Goal: Use online tool/utility

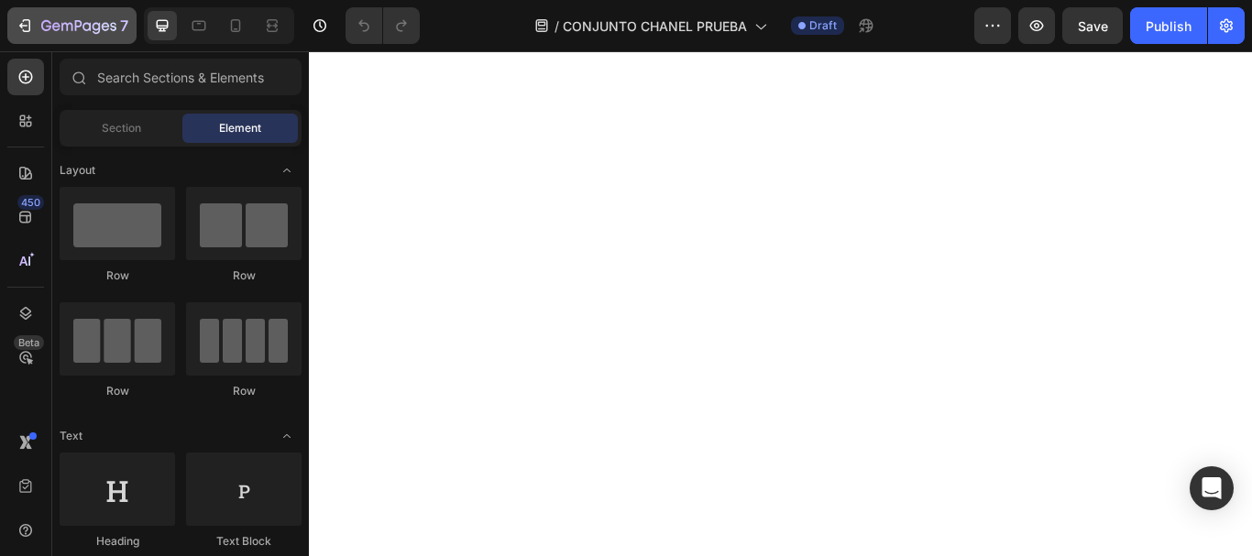
click at [92, 28] on icon "button" at bounding box center [78, 27] width 75 height 16
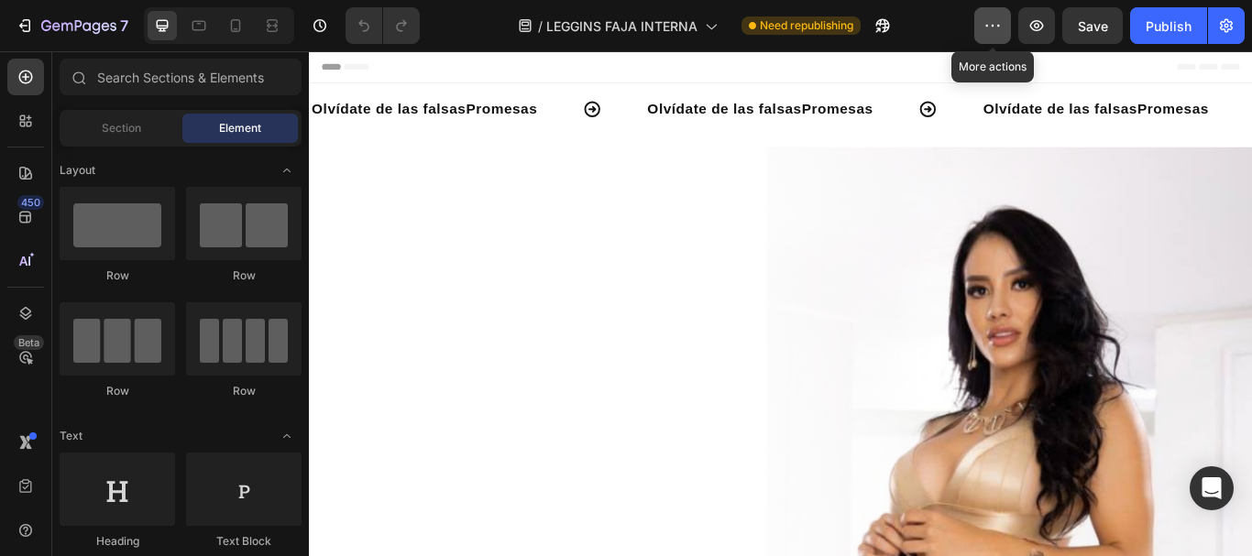
click at [995, 17] on icon "button" at bounding box center [992, 25] width 18 height 18
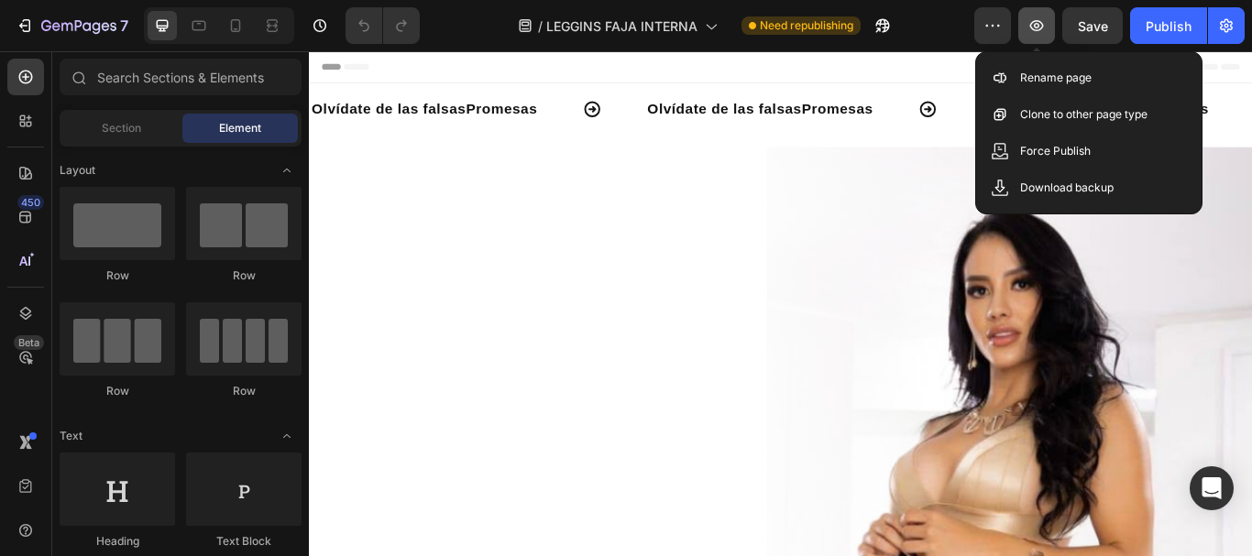
click at [1039, 23] on icon "button" at bounding box center [1036, 25] width 18 height 18
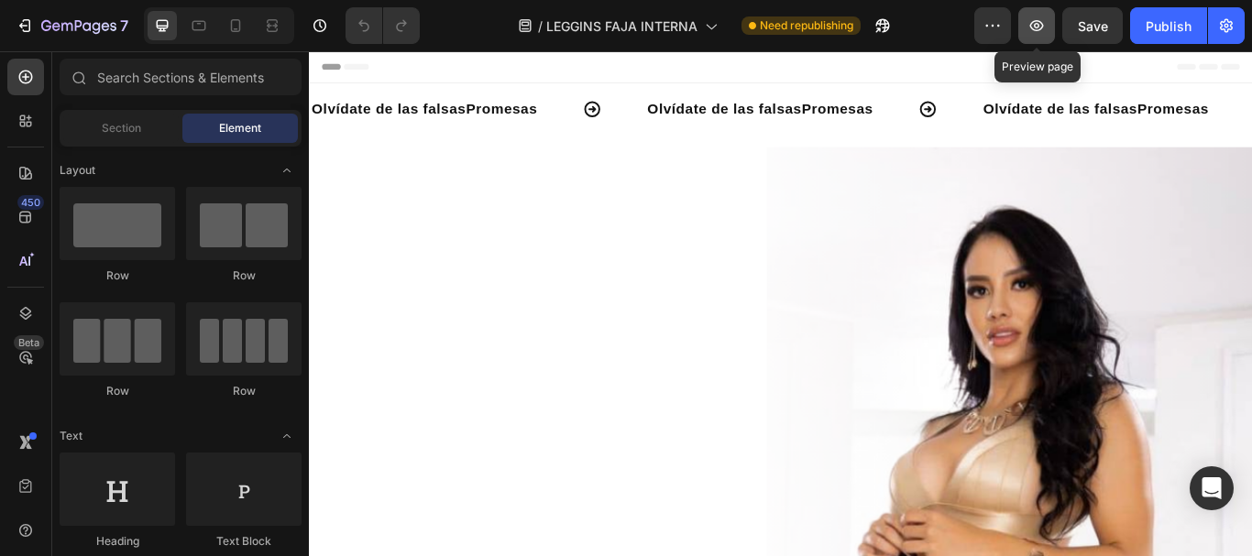
click at [1033, 20] on icon "button" at bounding box center [1036, 25] width 18 height 18
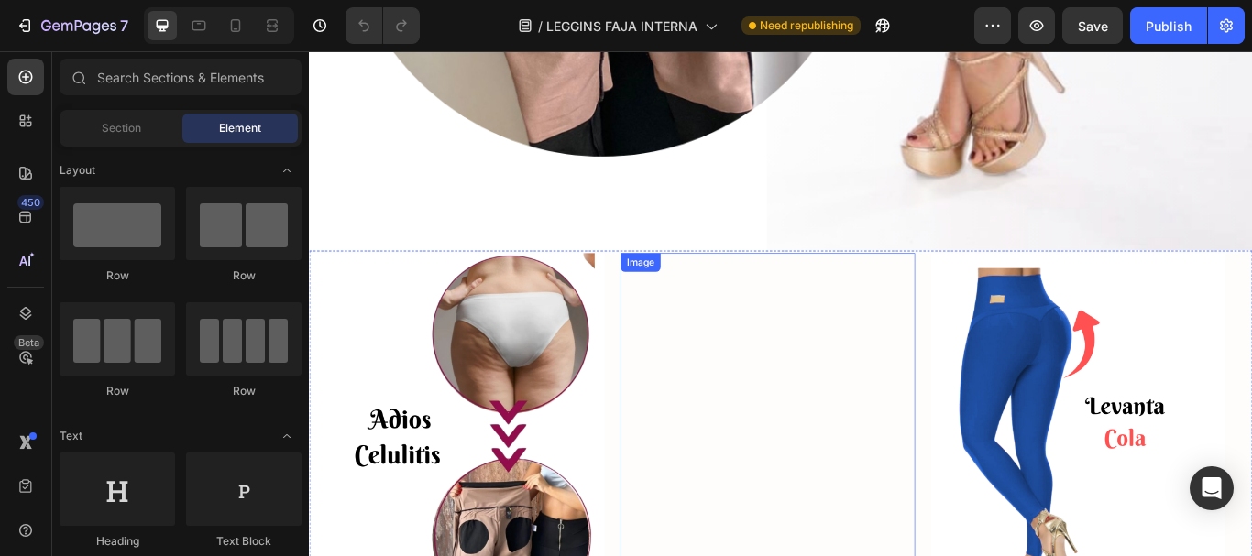
scroll to position [1924, 0]
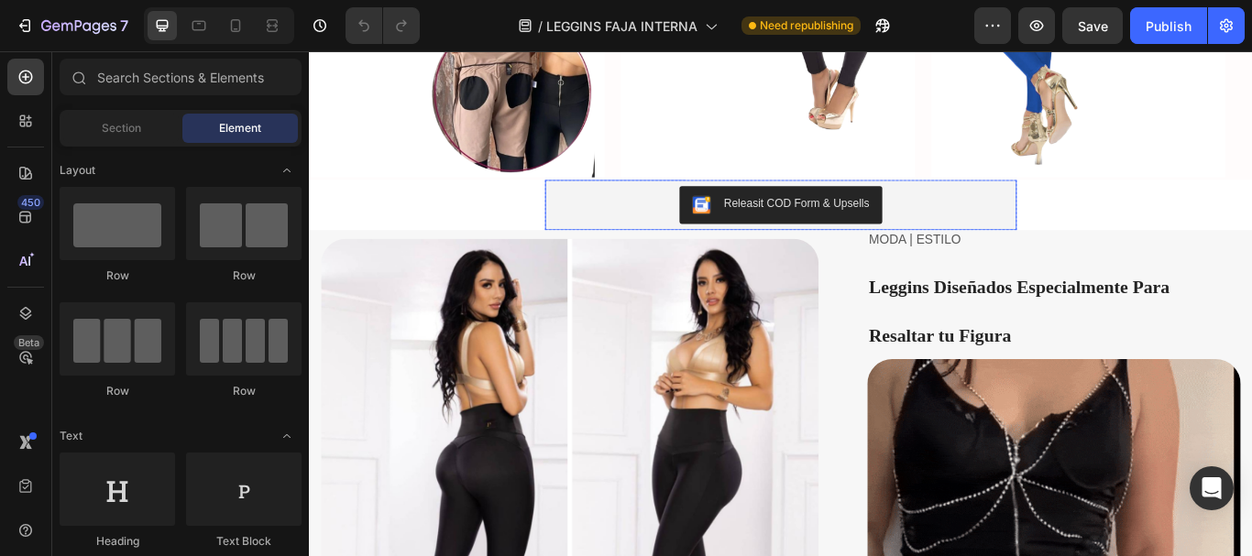
click at [643, 209] on div "Releasit COD Form & Upsells" at bounding box center [858, 231] width 535 height 44
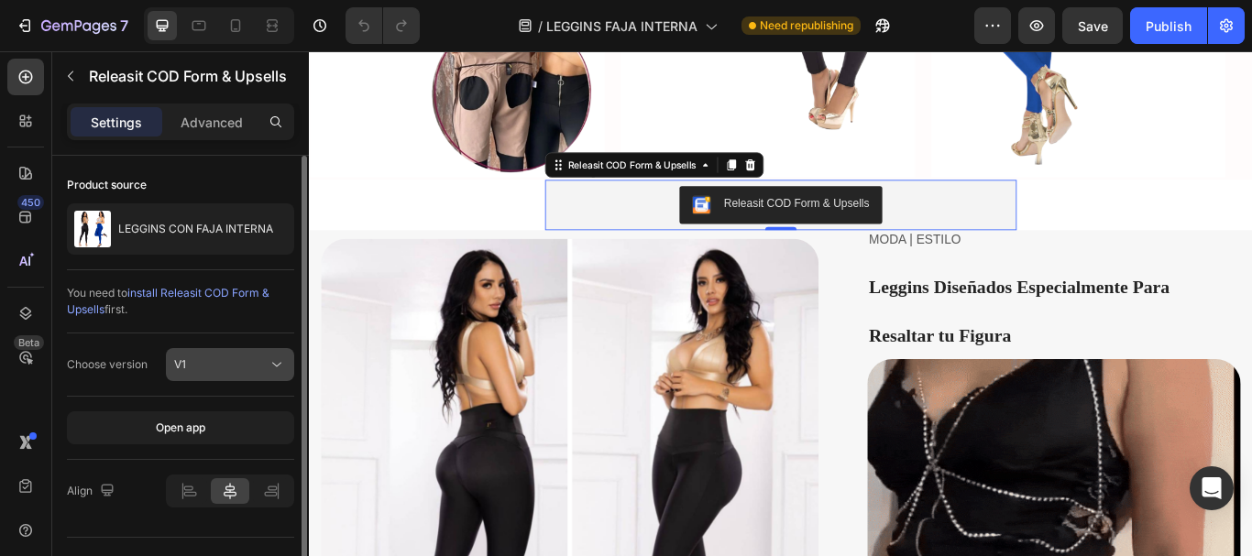
click at [235, 362] on div "V1" at bounding box center [220, 364] width 93 height 16
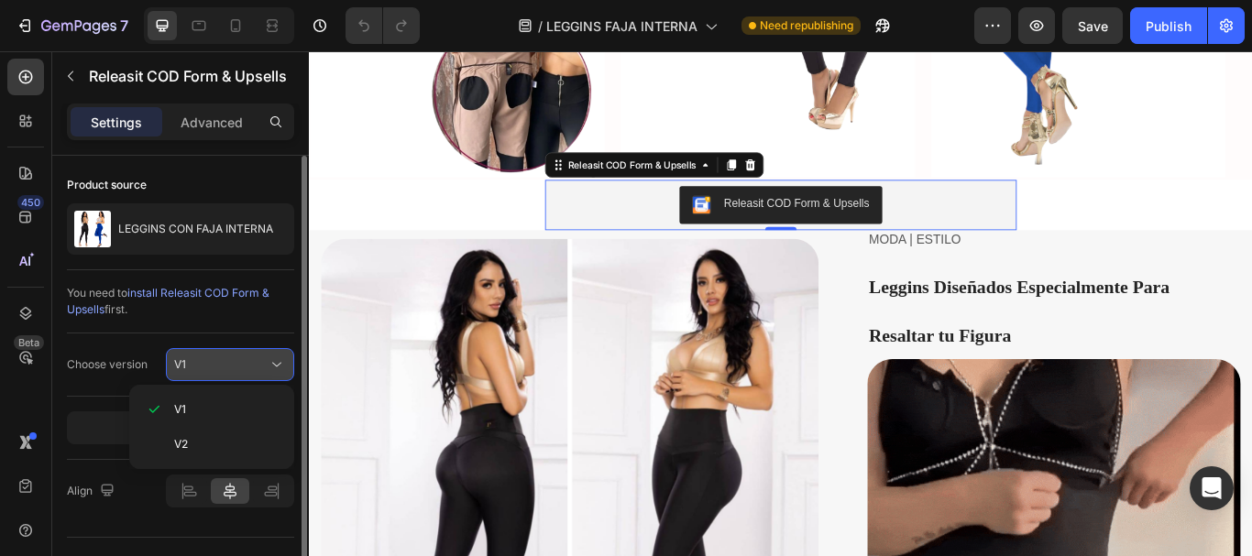
click at [235, 362] on div "V1" at bounding box center [220, 364] width 93 height 16
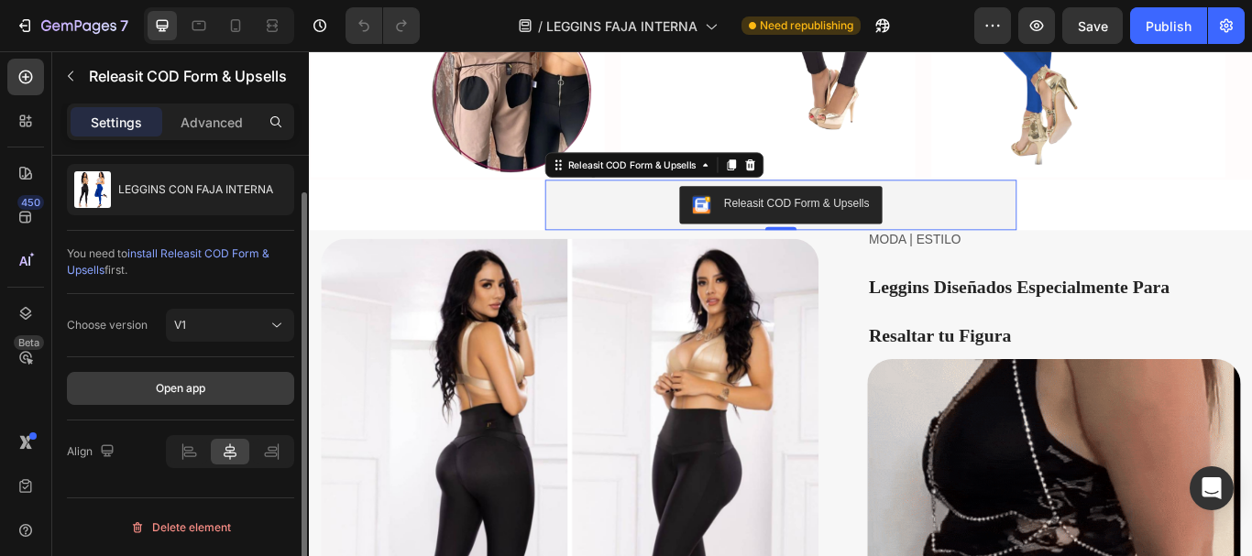
scroll to position [0, 0]
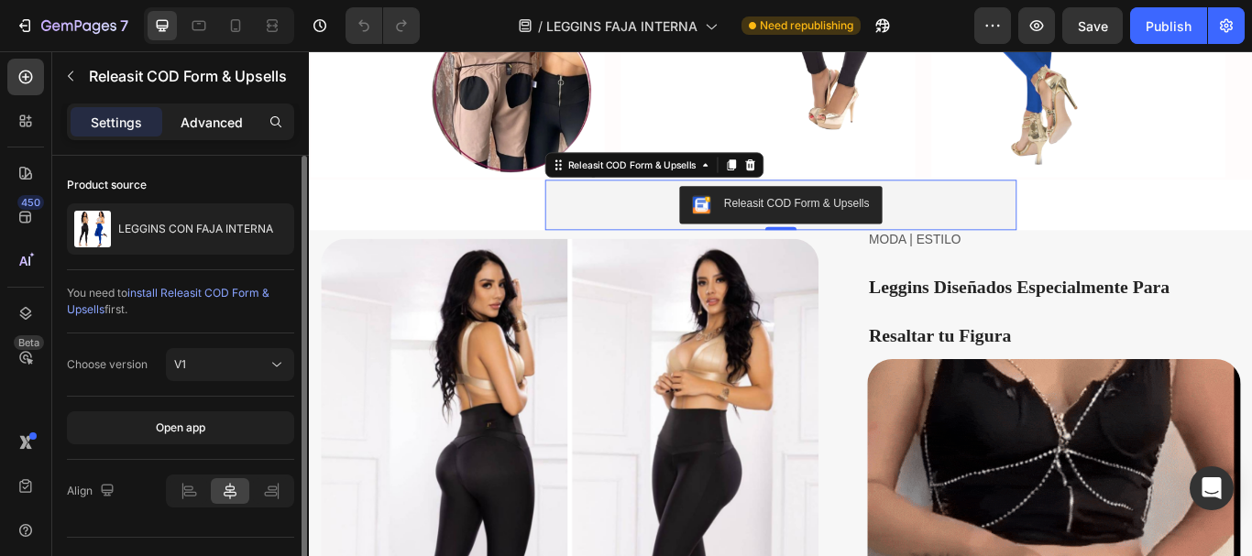
click at [231, 122] on p "Advanced" at bounding box center [212, 122] width 62 height 19
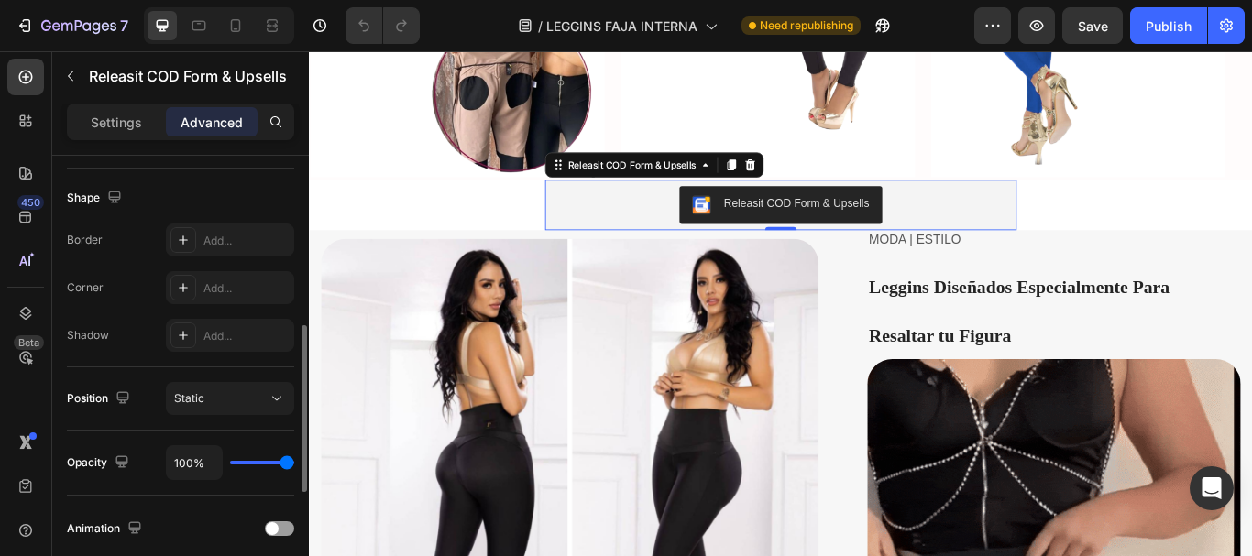
scroll to position [770, 0]
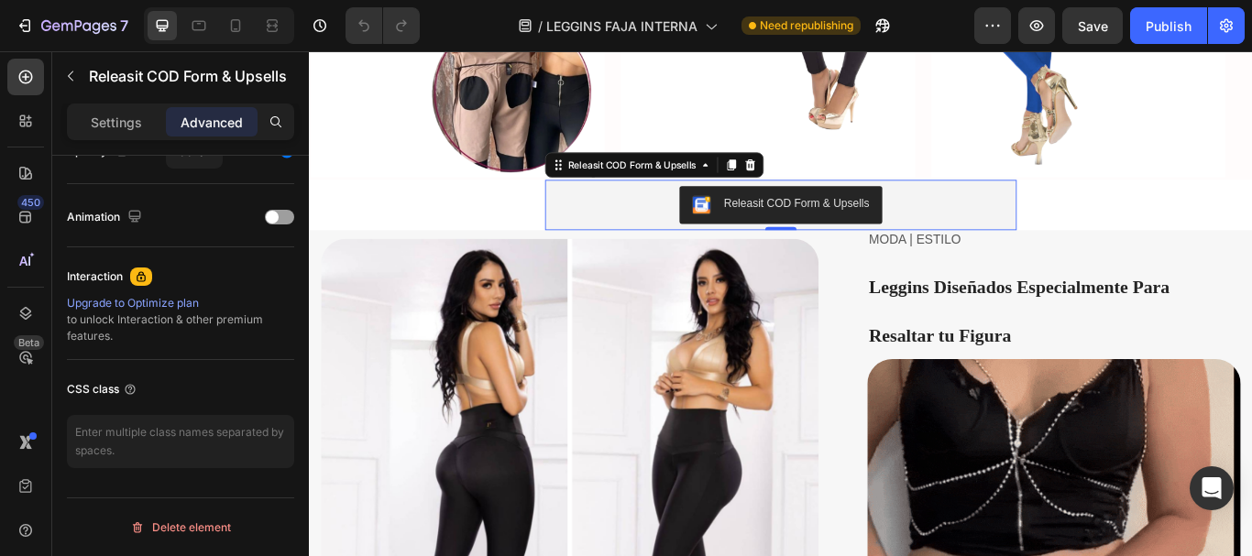
drag, startPoint x: 120, startPoint y: 124, endPoint x: 154, endPoint y: 149, distance: 42.5
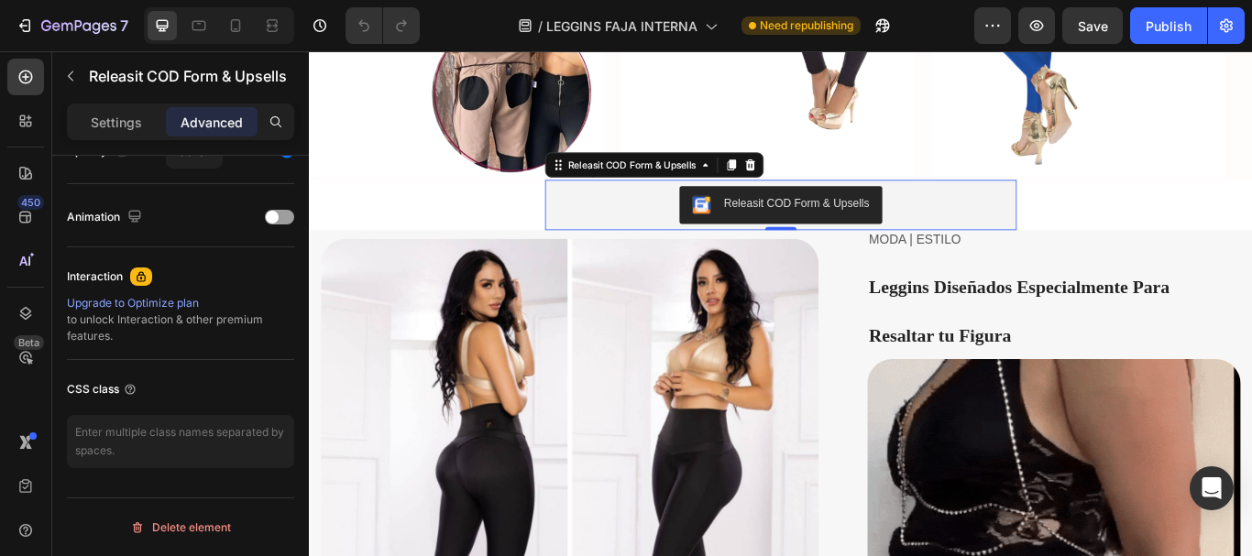
click at [120, 123] on p "Settings" at bounding box center [116, 122] width 51 height 19
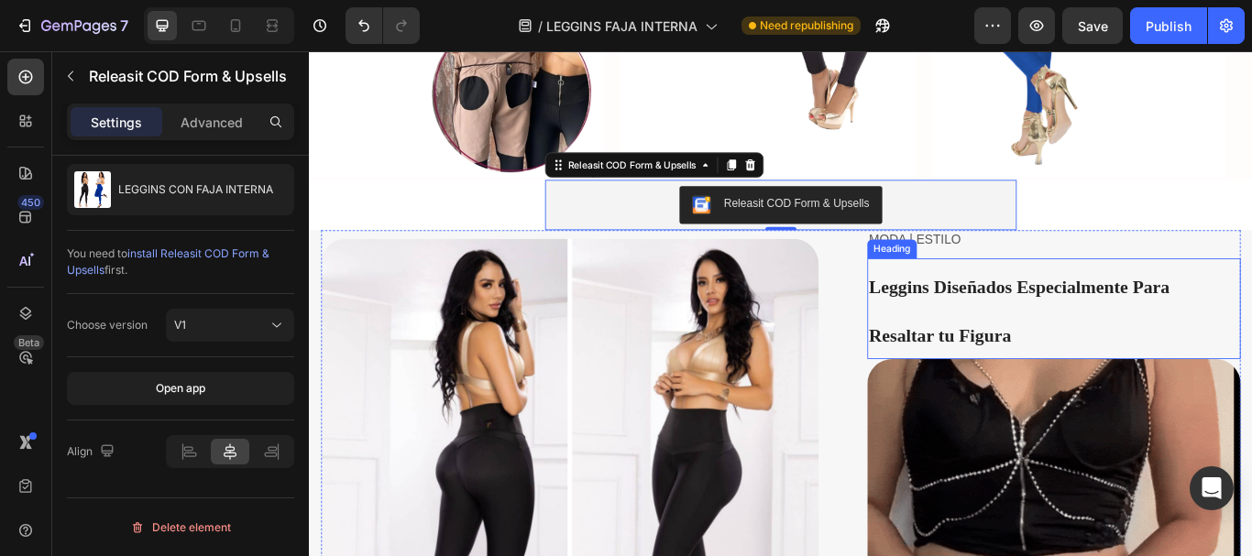
scroll to position [1649, 0]
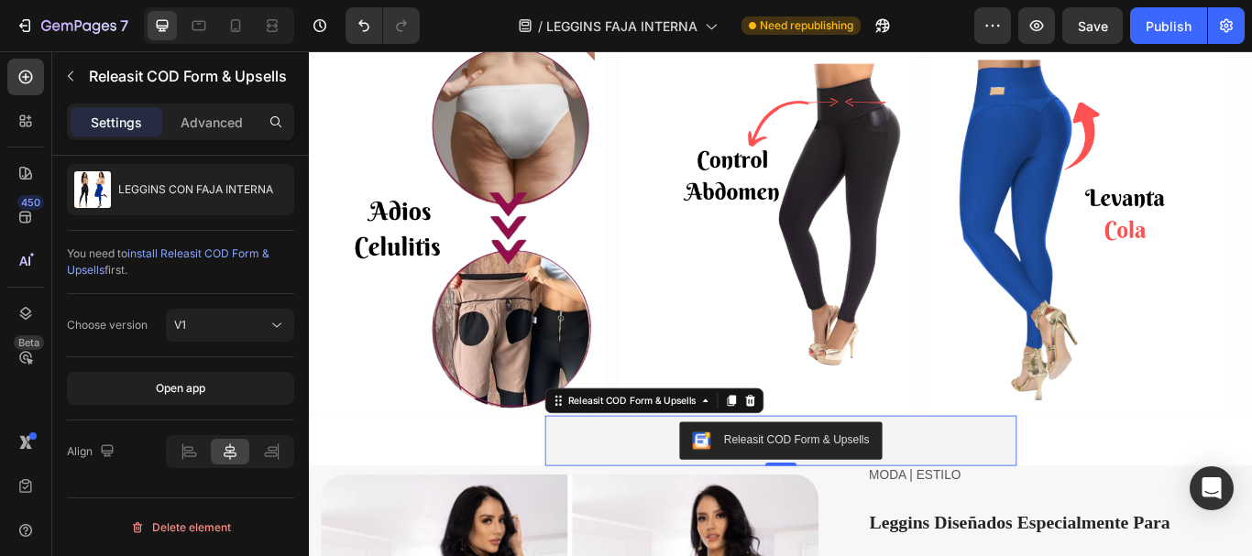
click at [881, 495] on div "Releasit COD Form & Upsells" at bounding box center [877, 504] width 170 height 19
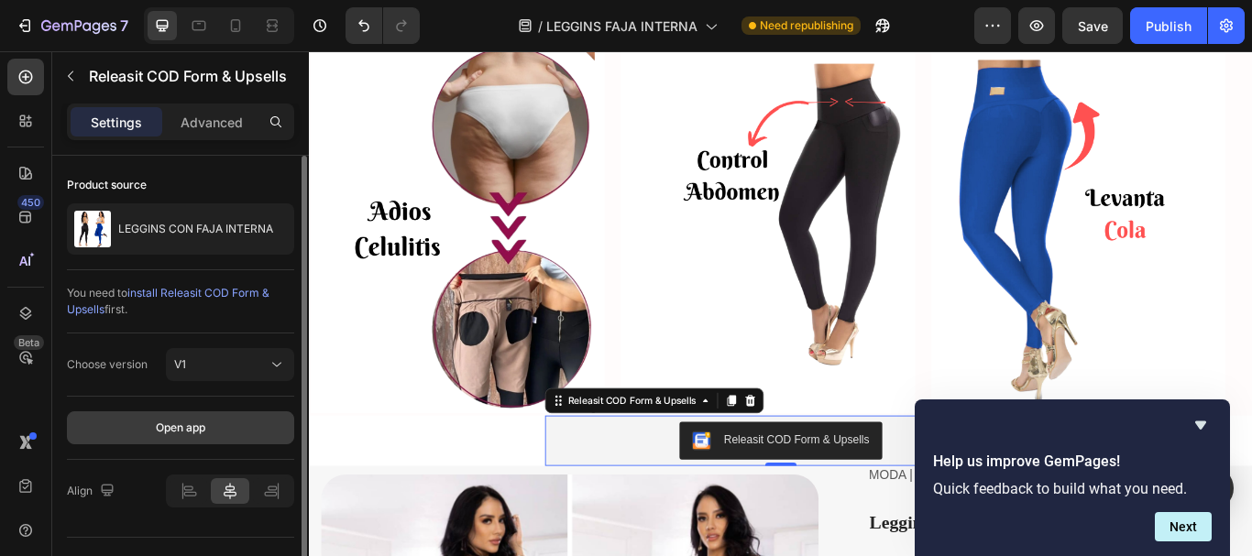
click at [145, 424] on button "Open app" at bounding box center [180, 427] width 227 height 33
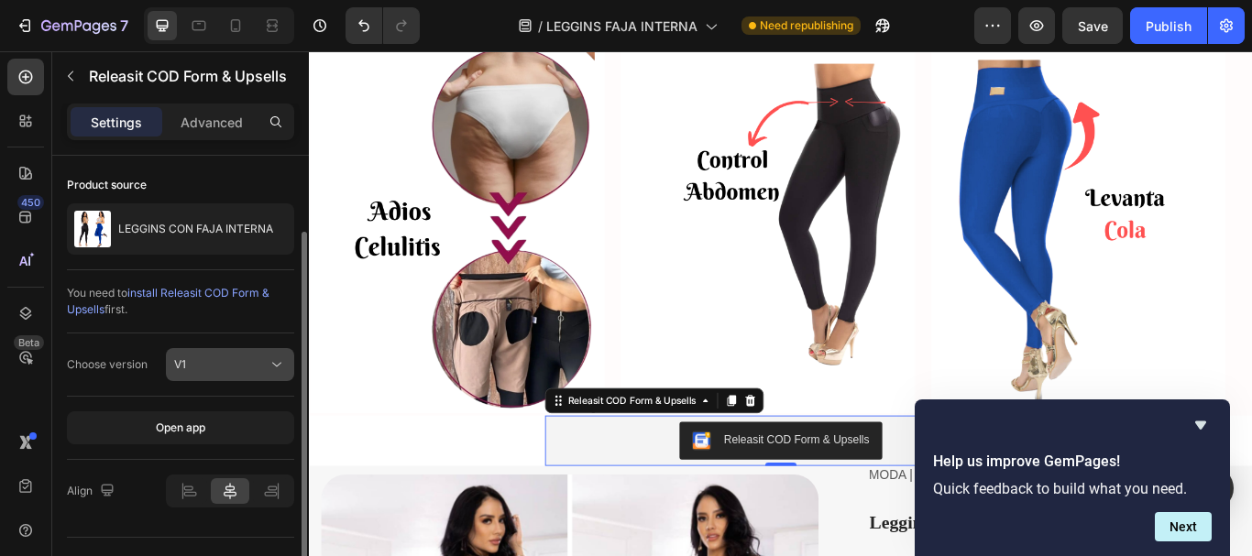
scroll to position [39, 0]
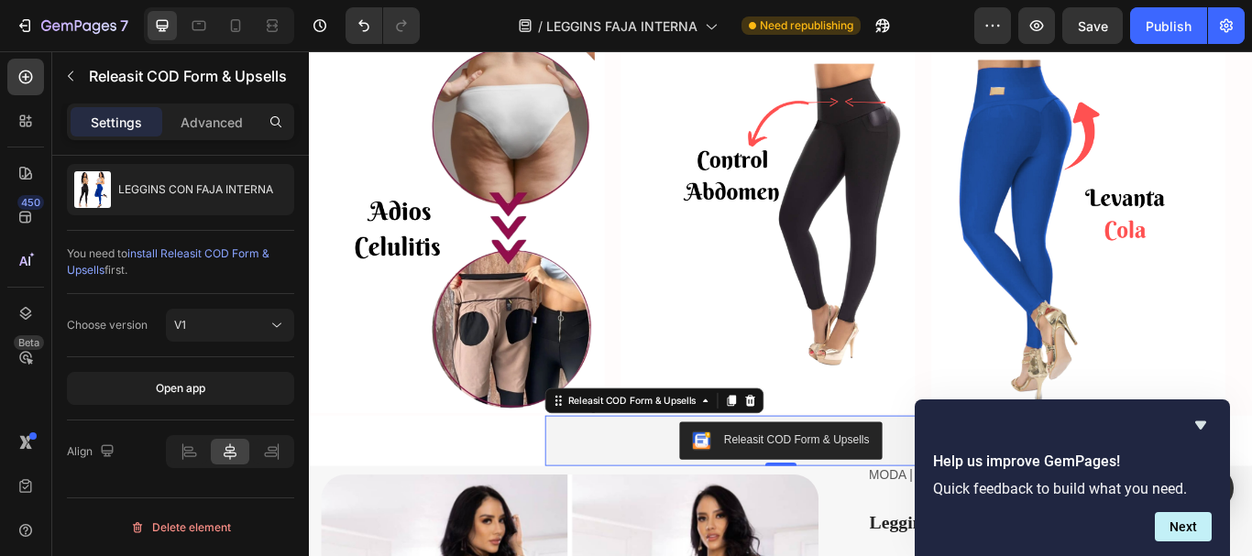
click at [766, 495] on img "Releasit COD Form & Upsells" at bounding box center [766, 506] width 22 height 22
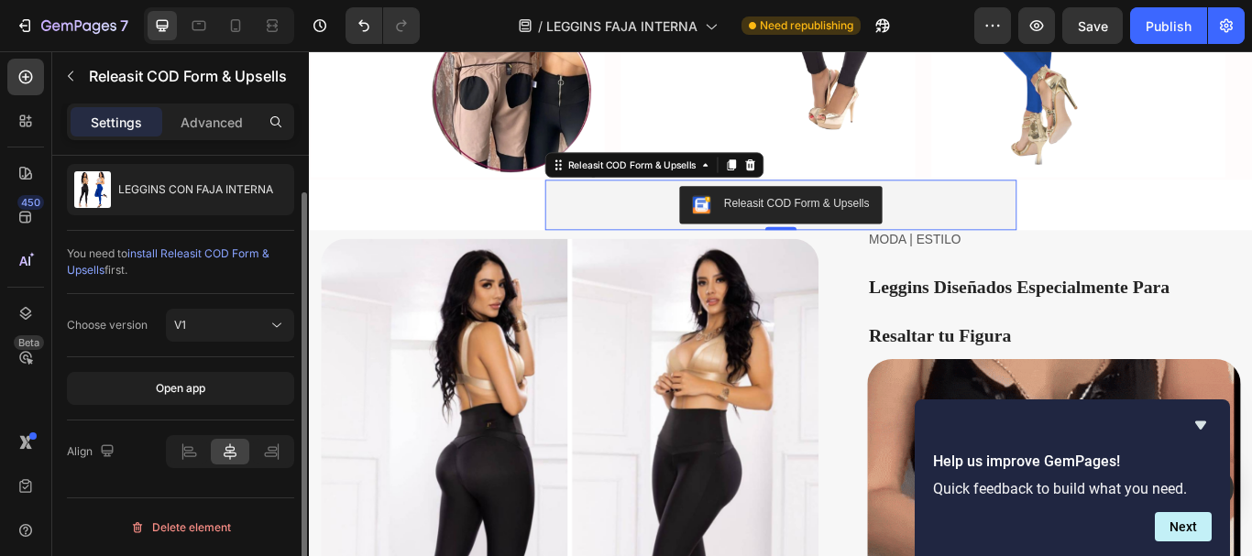
scroll to position [0, 0]
